Goal: Transaction & Acquisition: Purchase product/service

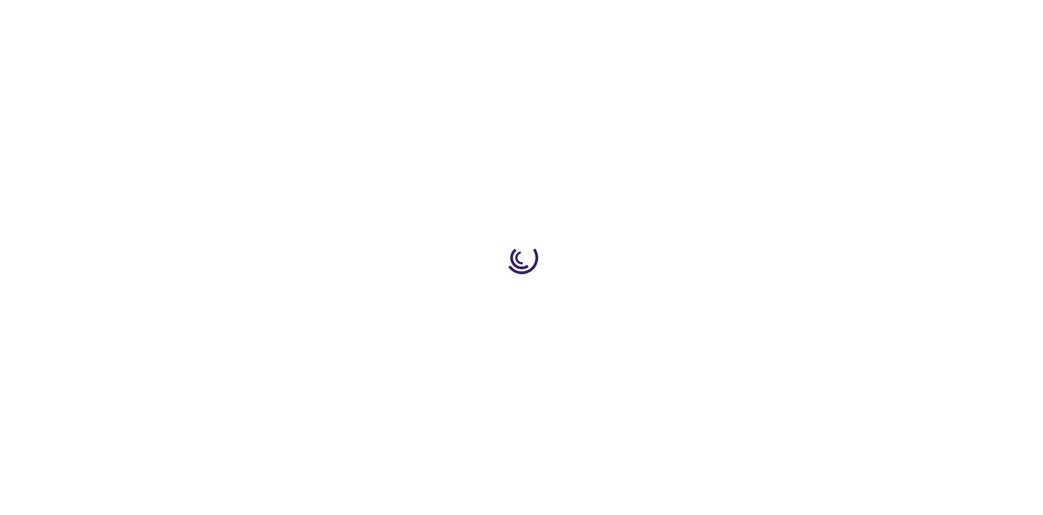
click at [690, 16] on link "Log In" at bounding box center [688, 16] width 21 height 9
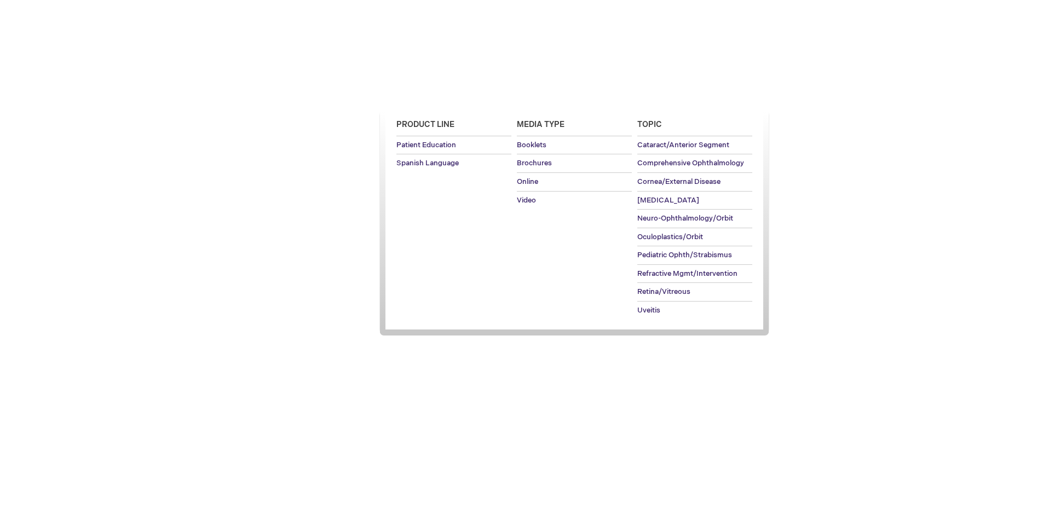
click at [423, 95] on span "Patient Education" at bounding box center [425, 94] width 75 height 9
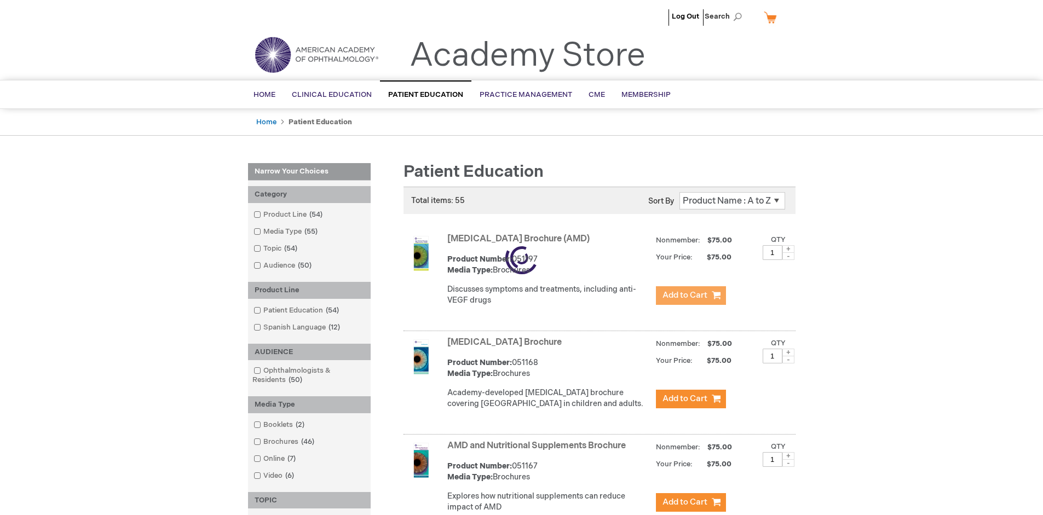
click at [691, 296] on span "Add to Cart" at bounding box center [685, 295] width 45 height 10
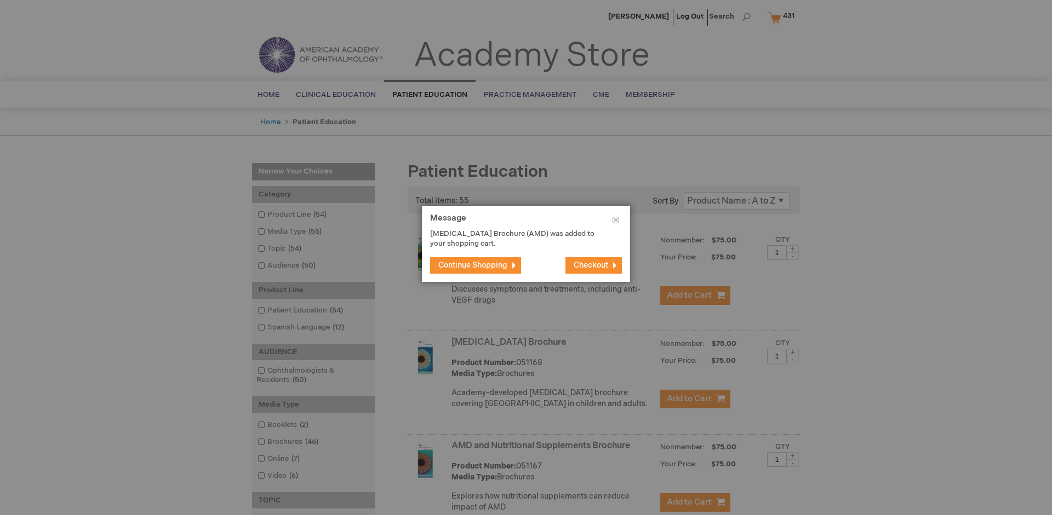
click at [473, 265] on span "Continue Shopping" at bounding box center [472, 265] width 69 height 9
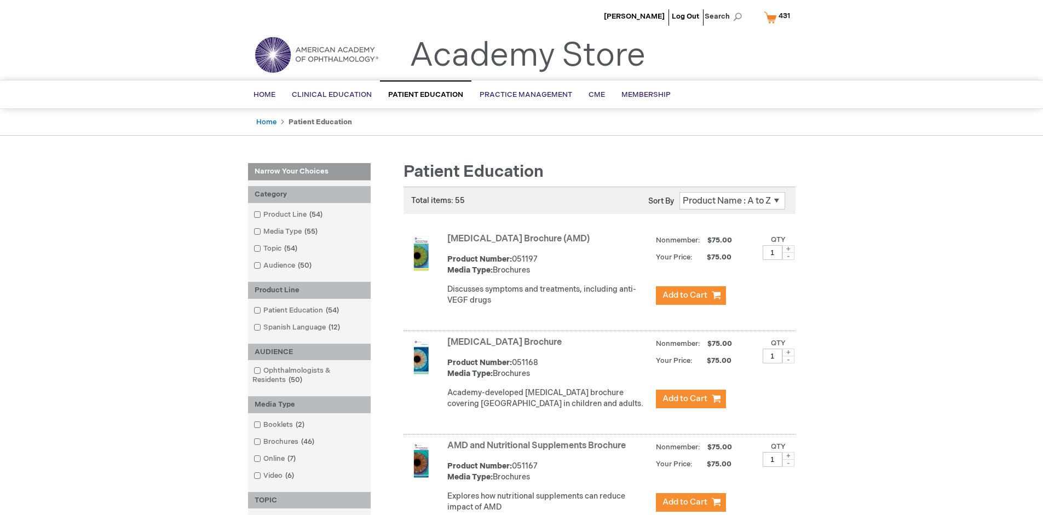
click at [539, 451] on link "AMD and Nutritional Supplements Brochure" at bounding box center [536, 446] width 179 height 10
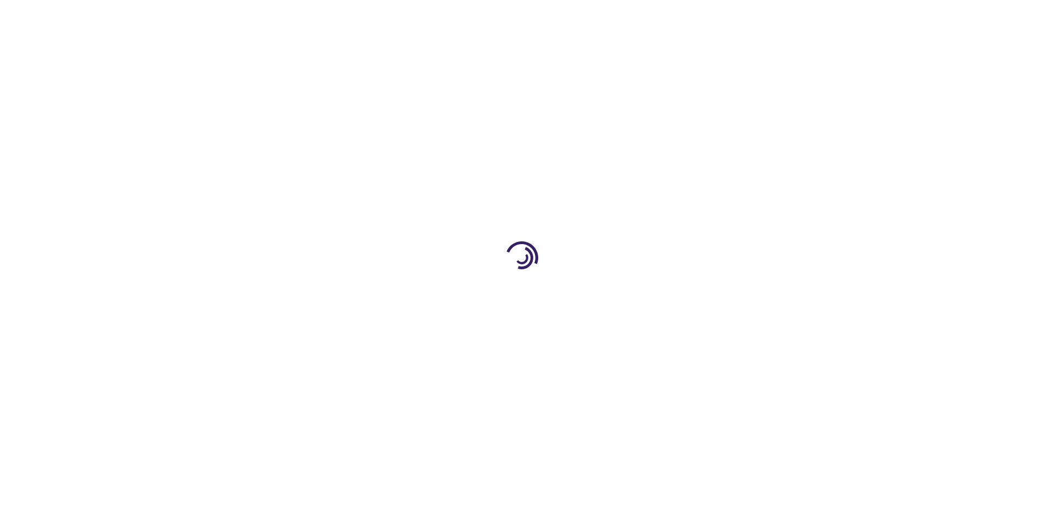
type input "1"
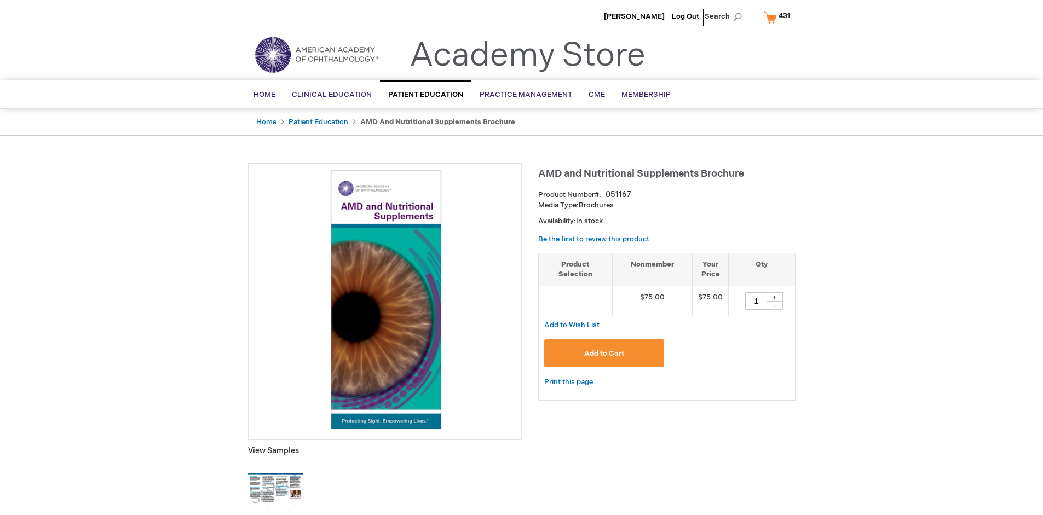
click at [604, 353] on span "Add to Cart" at bounding box center [604, 353] width 40 height 9
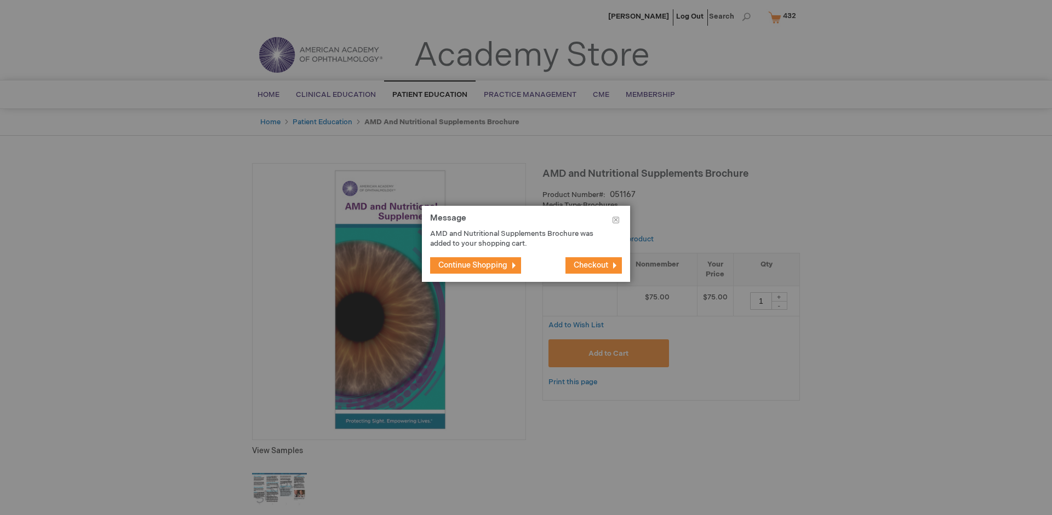
click at [473, 265] on span "Continue Shopping" at bounding box center [472, 265] width 69 height 9
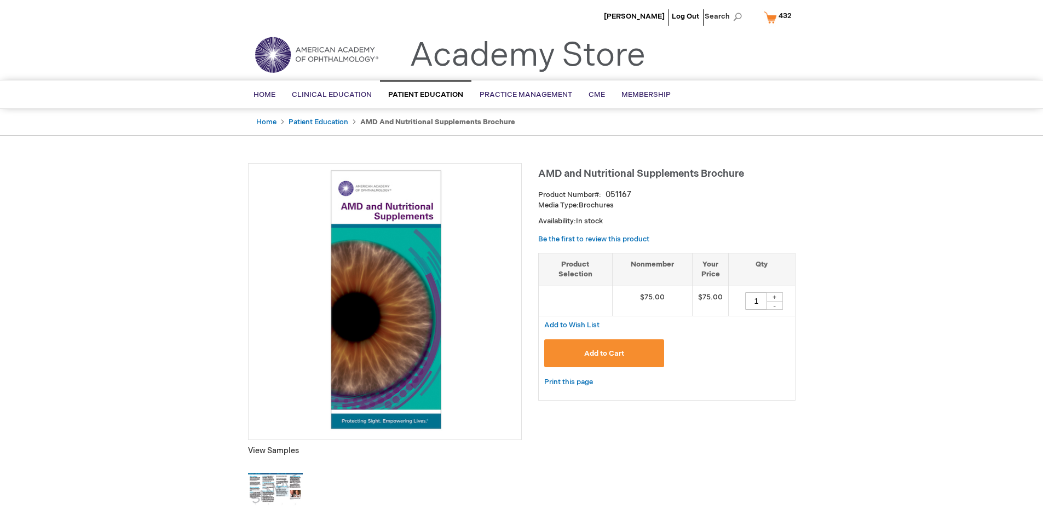
click at [780, 17] on span "432" at bounding box center [785, 16] width 13 height 9
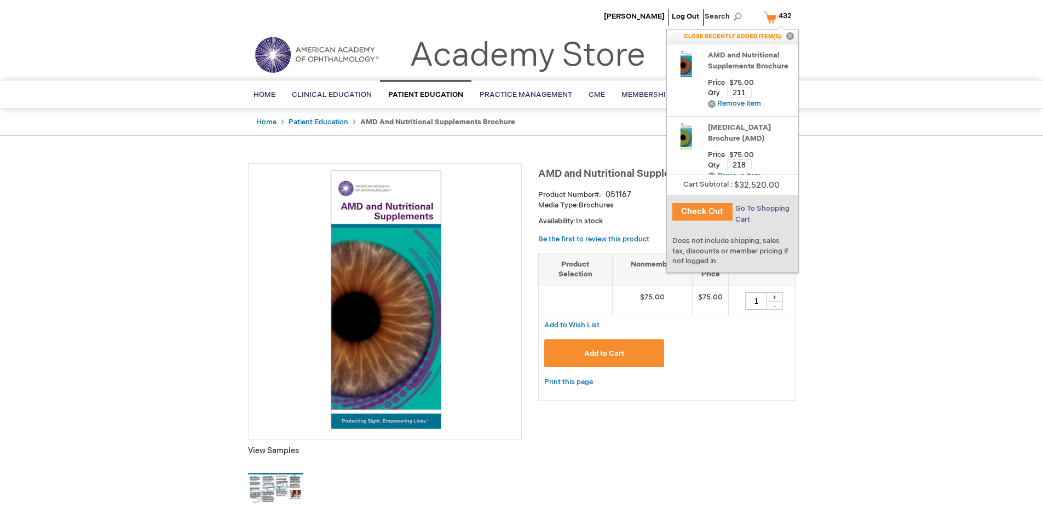
click at [761, 209] on span "Go To Shopping Cart" at bounding box center [763, 214] width 54 height 20
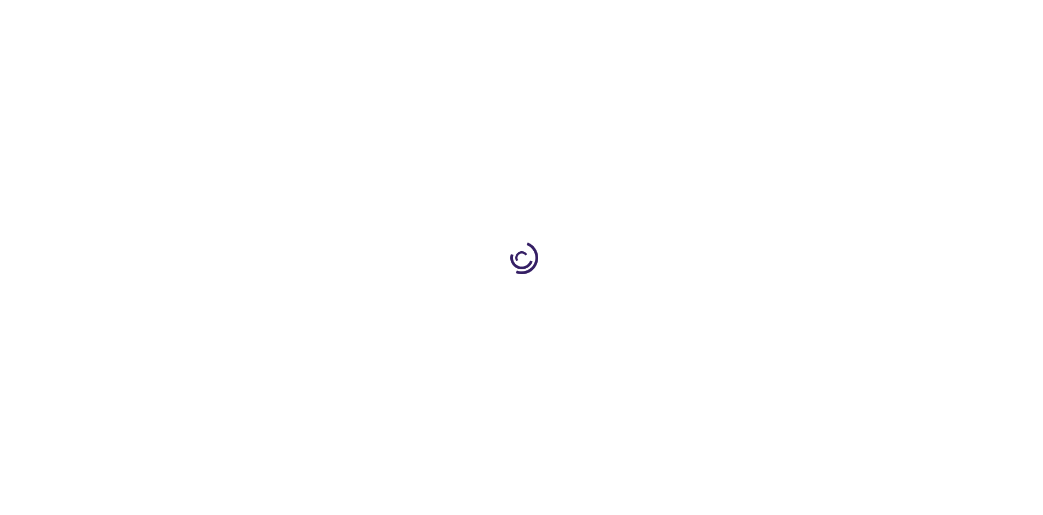
select select "US"
select select "41"
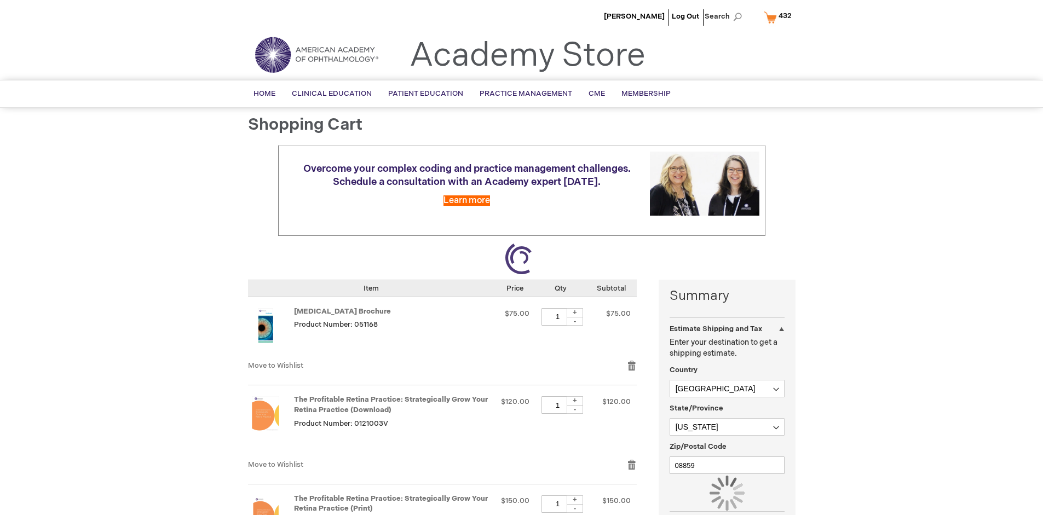
scroll to position [81, 0]
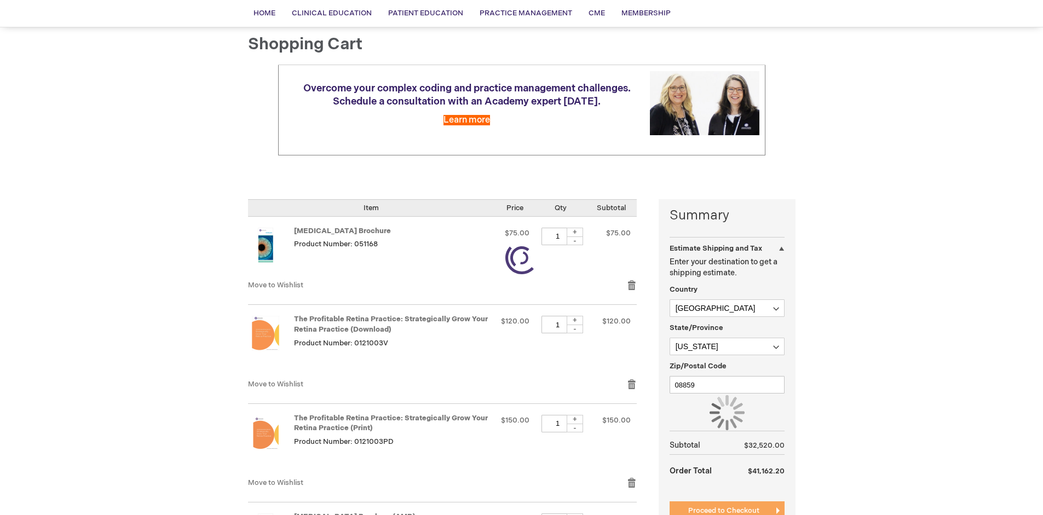
click at [724, 511] on span "Proceed to Checkout" at bounding box center [723, 511] width 71 height 9
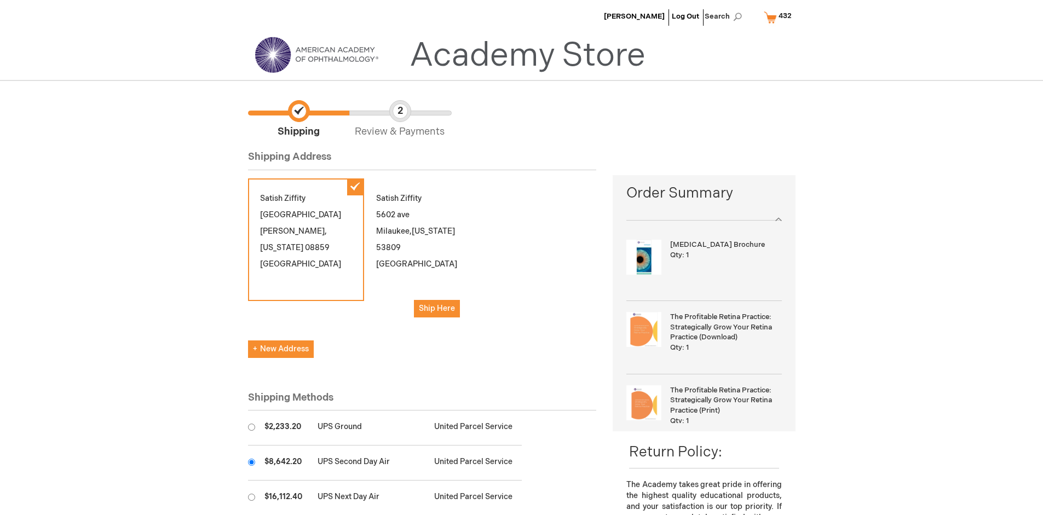
click at [251, 462] on input "radio" at bounding box center [251, 462] width 7 height 7
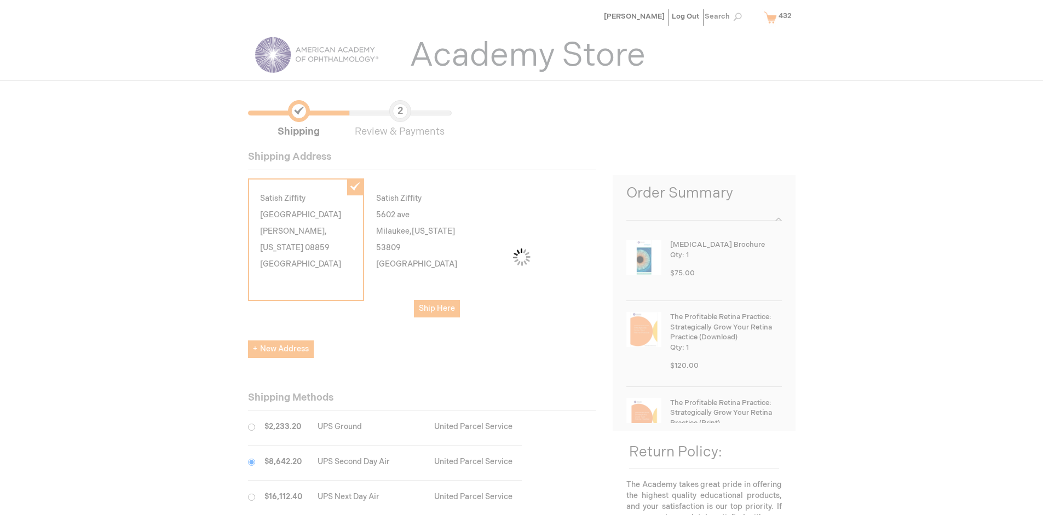
scroll to position [55, 0]
